Goal: Task Accomplishment & Management: Complete application form

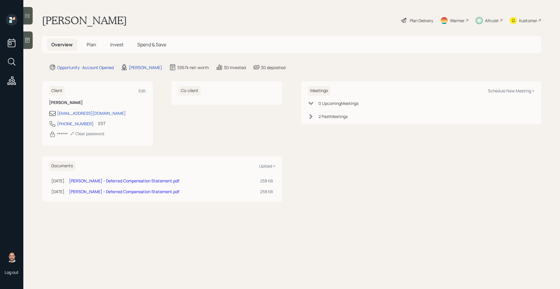
click at [89, 43] on span "Plan" at bounding box center [92, 44] width 10 height 6
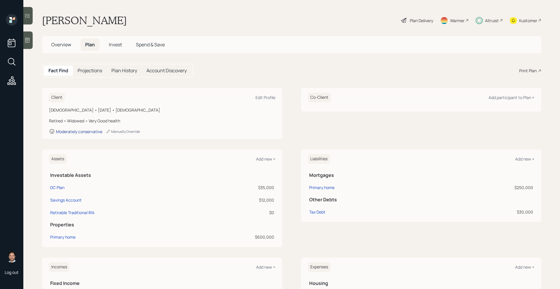
click at [90, 133] on div "Moderately conservative" at bounding box center [79, 132] width 46 height 6
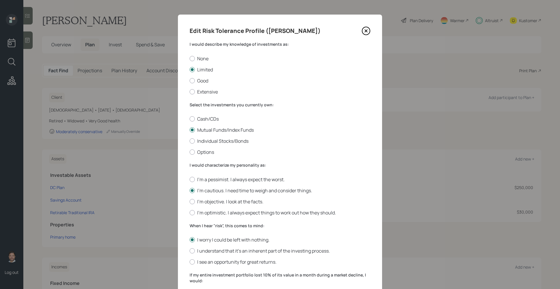
click at [365, 31] on icon at bounding box center [366, 31] width 2 height 2
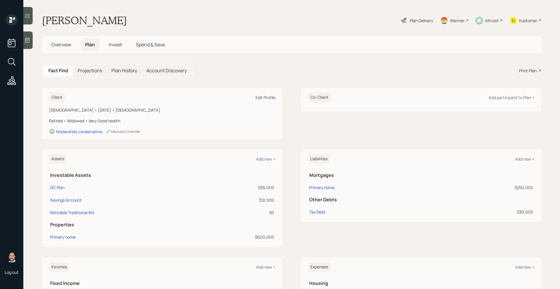
click at [272, 98] on div "Edit Profile" at bounding box center [266, 98] width 20 height 6
select select "9"
select select "[DEMOGRAPHIC_DATA]"
select select "very_good"
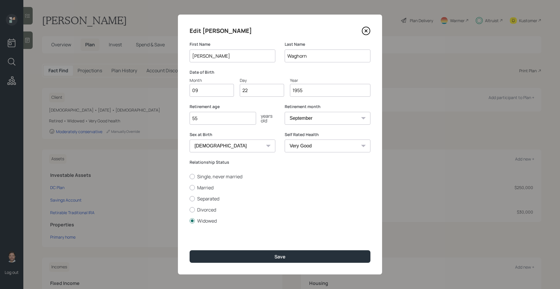
click at [368, 34] on icon at bounding box center [366, 31] width 9 height 9
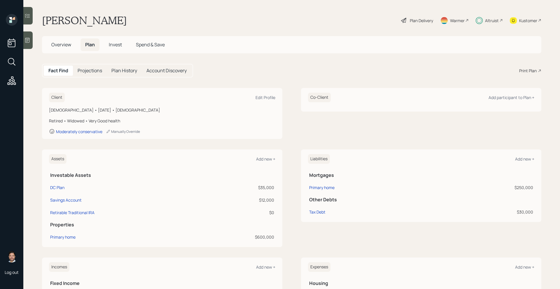
click at [124, 48] on h5 "Invest" at bounding box center [115, 45] width 22 height 13
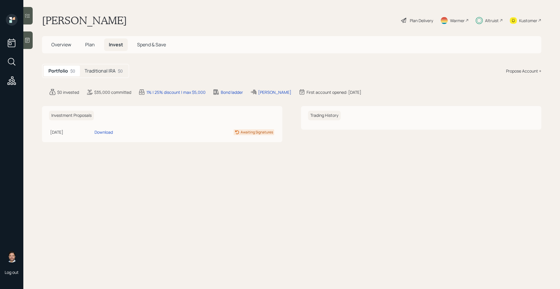
click at [96, 45] on h5 "Plan" at bounding box center [90, 45] width 19 height 13
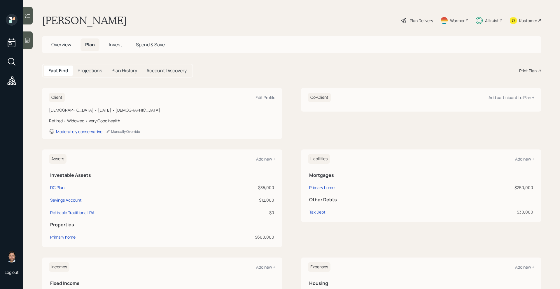
click at [300, 130] on div "Client Edit Profile [DEMOGRAPHIC_DATA] • [DATE] • [DEMOGRAPHIC_DATA] Retired • …" at bounding box center [292, 113] width 500 height 51
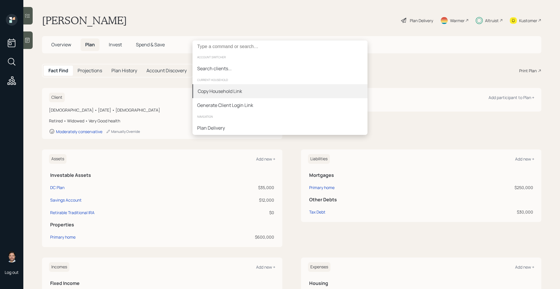
click at [295, 88] on div "Copy Household Link" at bounding box center [280, 91] width 175 height 14
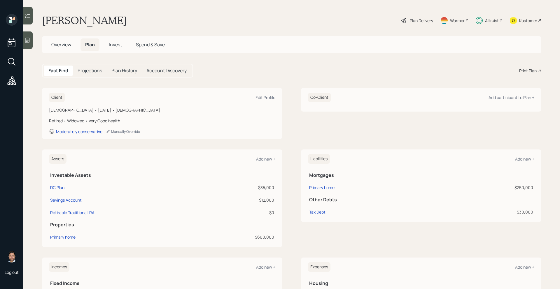
click at [420, 25] on div "Plan Delivery" at bounding box center [417, 20] width 33 height 13
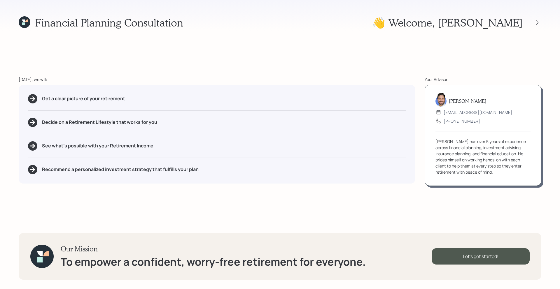
click at [540, 26] on div at bounding box center [532, 23] width 19 height 8
click at [537, 24] on icon at bounding box center [538, 23] width 6 height 6
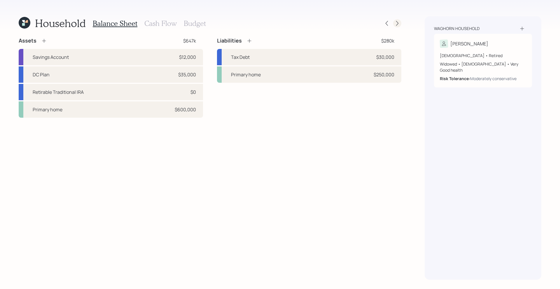
click at [397, 24] on icon at bounding box center [398, 23] width 6 height 6
